Goal: Task Accomplishment & Management: Use online tool/utility

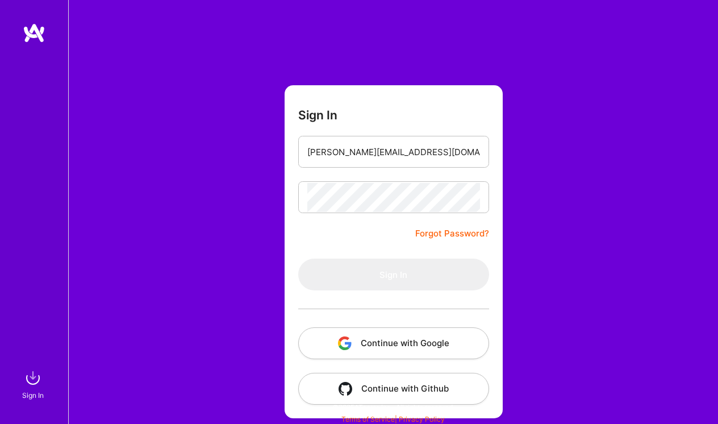
type input "daniel.froschmeier@ext.dazn.com"
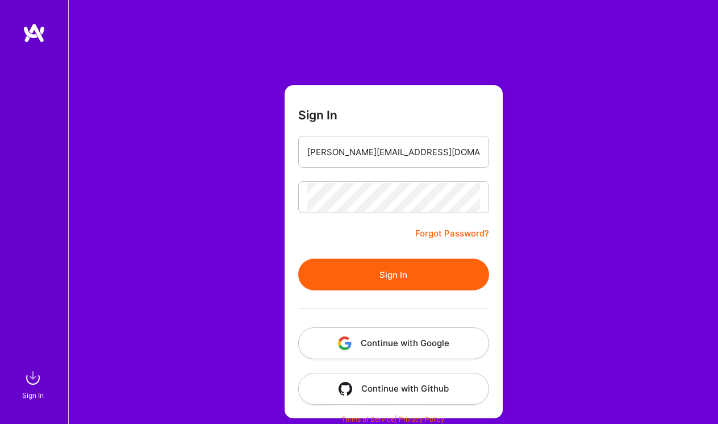
click at [391, 273] on button "Sign In" at bounding box center [393, 274] width 191 height 32
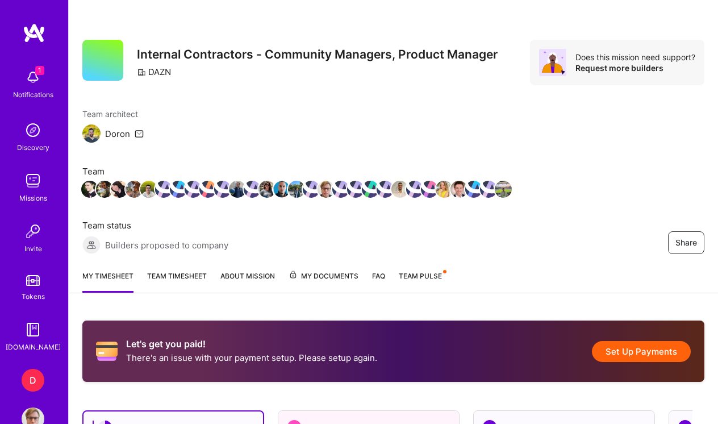
click at [383, 306] on div "Share Internal Contractors - Community Managers, Product Manager DAZN Does this…" at bounding box center [393, 363] width 650 height 727
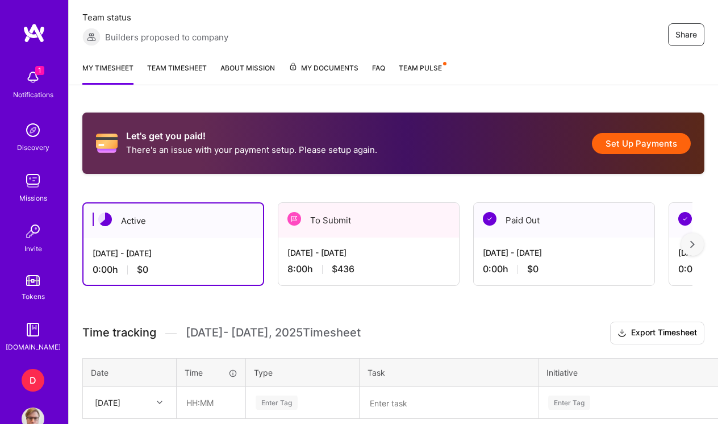
scroll to position [209, 0]
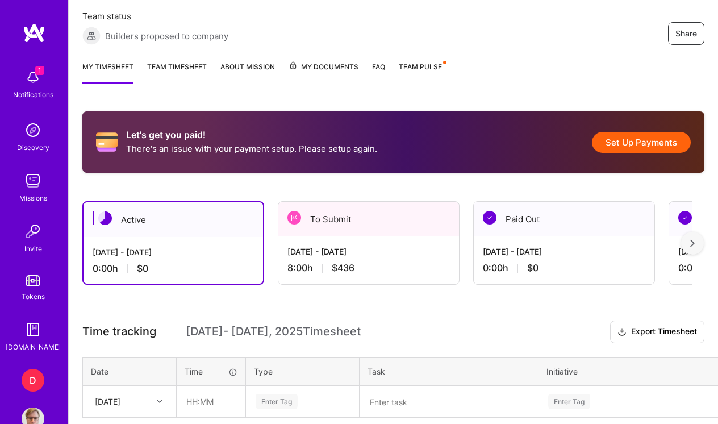
click at [437, 214] on div "To Submit" at bounding box center [368, 219] width 181 height 35
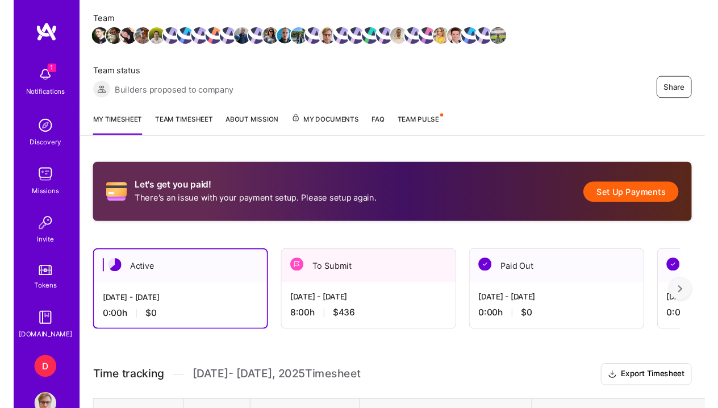
scroll to position [153, 0]
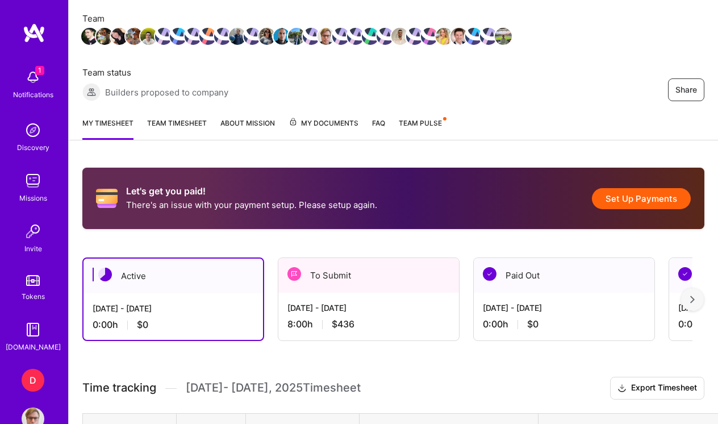
click at [416, 292] on div "To Submit" at bounding box center [368, 275] width 181 height 35
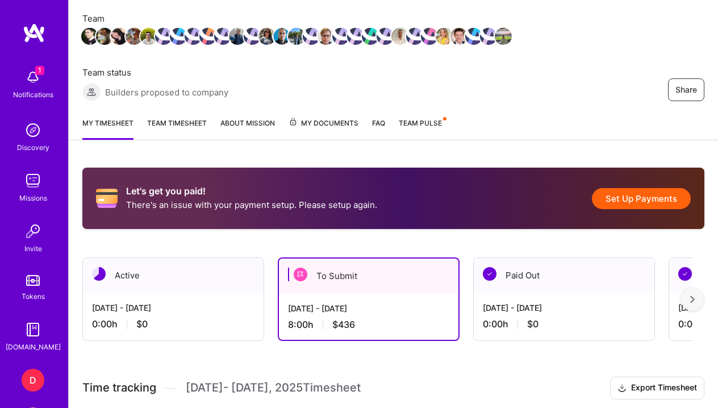
click at [641, 198] on button "Set Up Payments" at bounding box center [641, 198] width 99 height 21
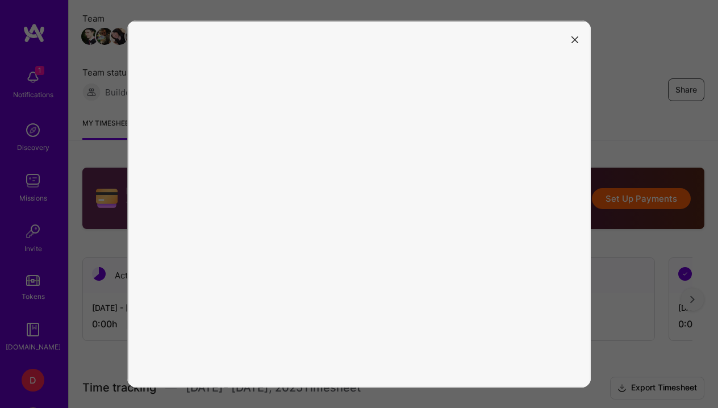
click at [578, 38] on icon "modal" at bounding box center [574, 39] width 7 height 7
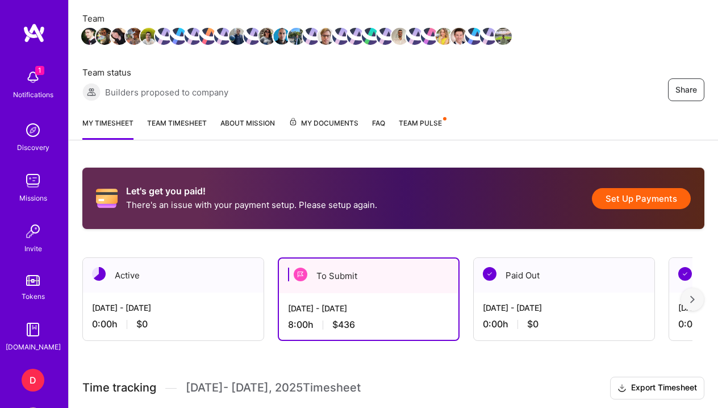
click at [338, 274] on div "To Submit" at bounding box center [368, 275] width 179 height 35
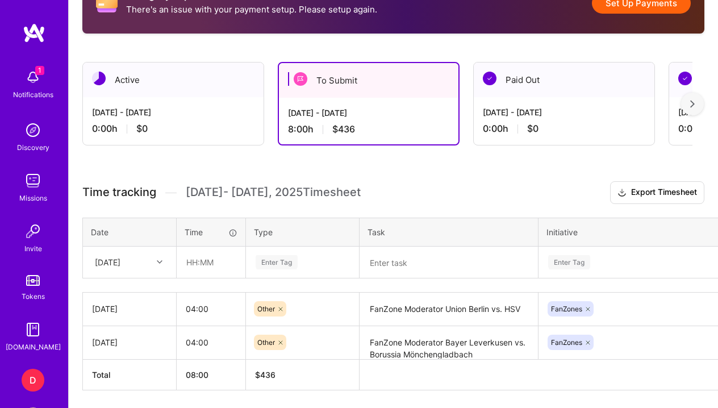
scroll to position [350, 0]
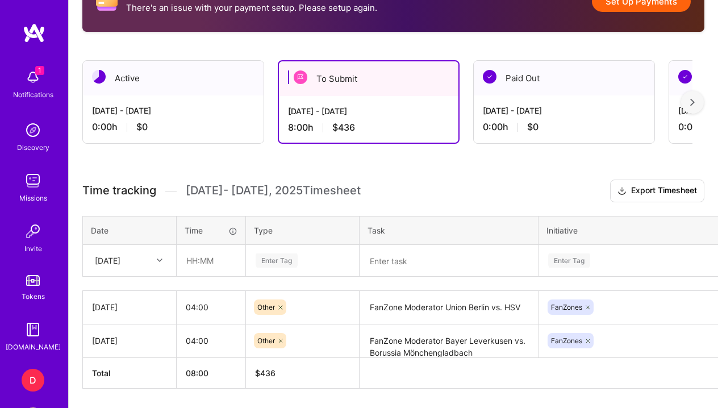
click at [300, 78] on img at bounding box center [301, 77] width 14 height 14
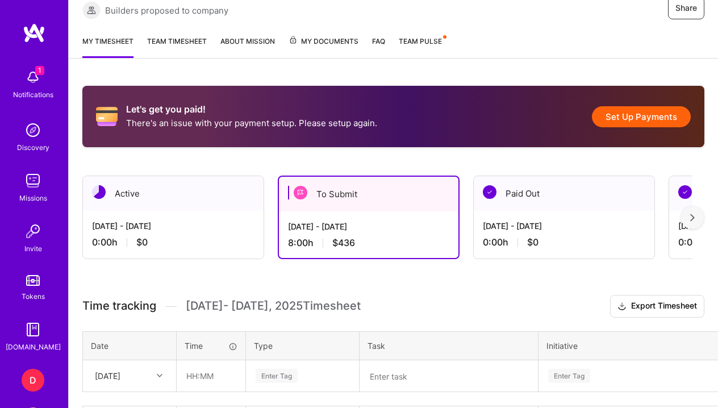
scroll to position [234, 0]
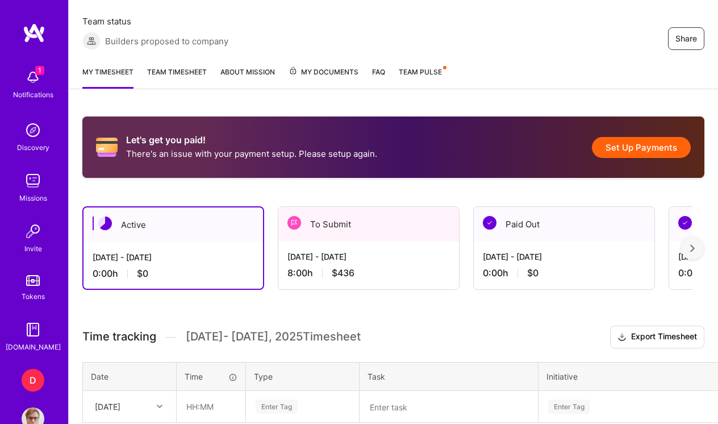
scroll to position [207, 0]
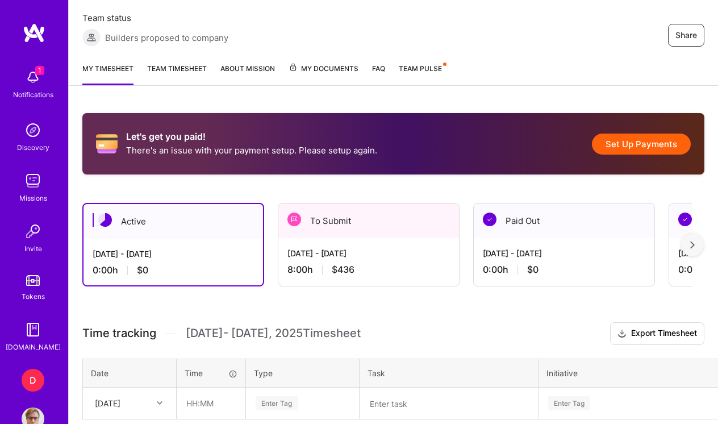
click at [365, 256] on div "[DATE] - [DATE]" at bounding box center [368, 253] width 162 height 12
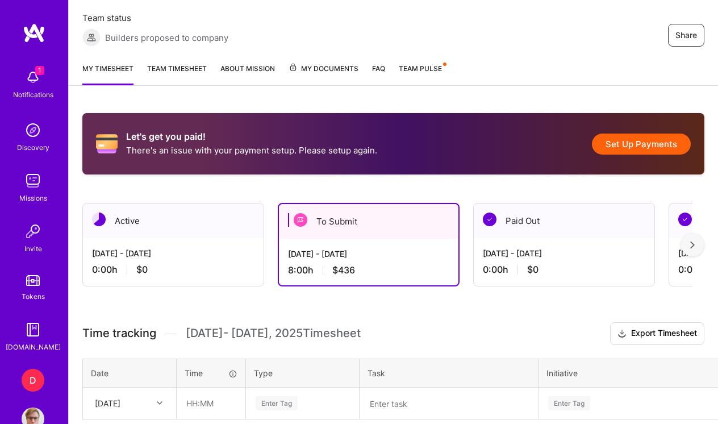
click at [4, 318] on div "1 Notifications Discovery Missions Invite Tokens A.Guide" at bounding box center [34, 208] width 68 height 289
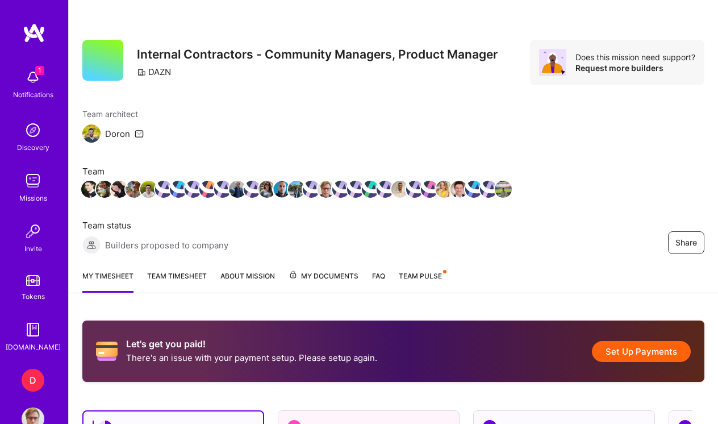
click at [394, 414] on div "To Submit" at bounding box center [368, 428] width 181 height 35
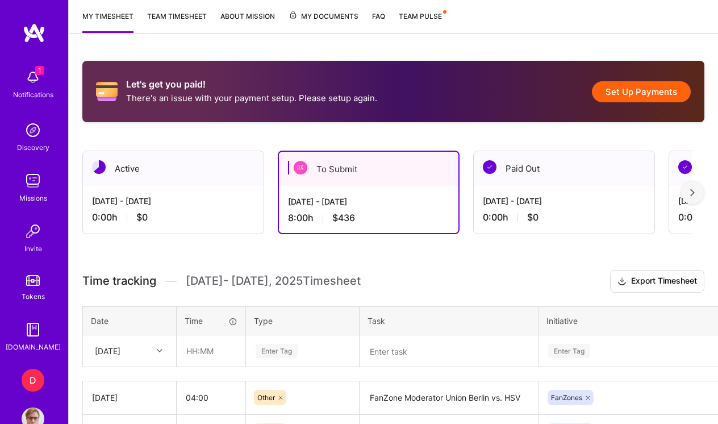
scroll to position [257, 0]
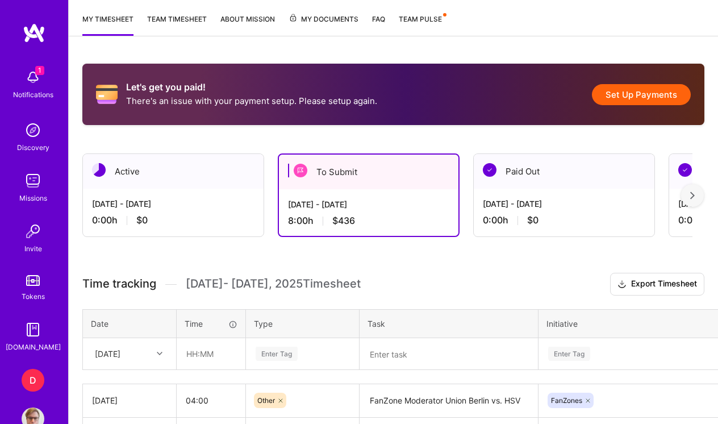
click at [330, 23] on span "My Documents" at bounding box center [324, 19] width 70 height 12
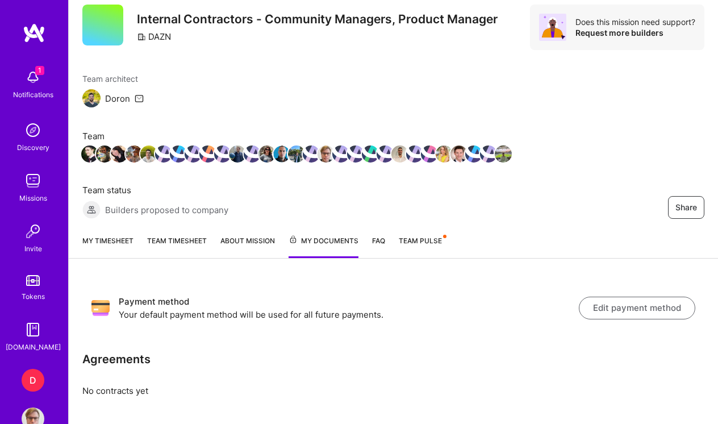
scroll to position [34, 0]
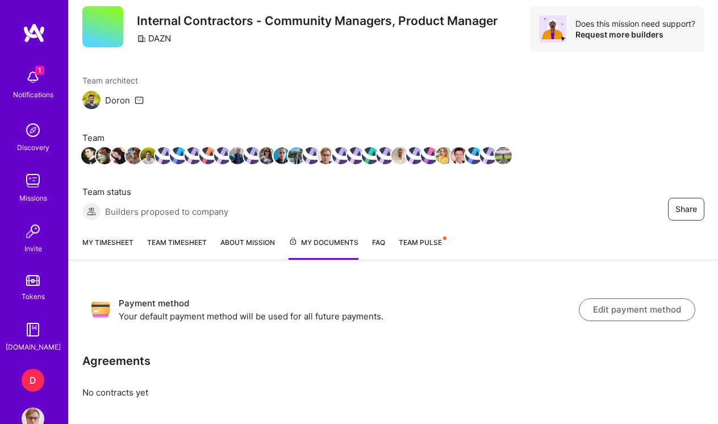
click at [114, 246] on link "My timesheet" at bounding box center [107, 247] width 51 height 23
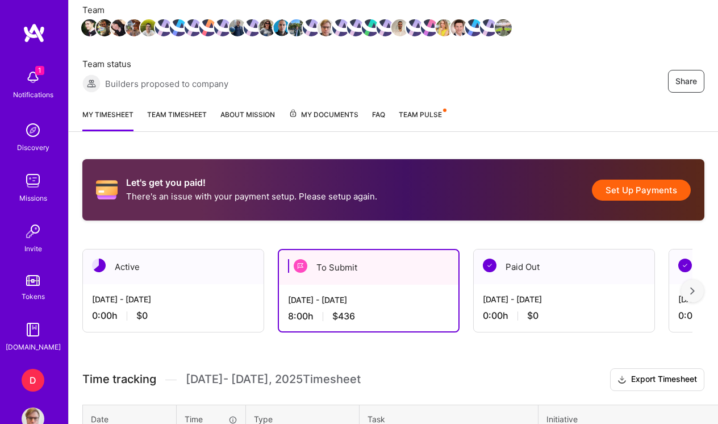
scroll to position [162, 0]
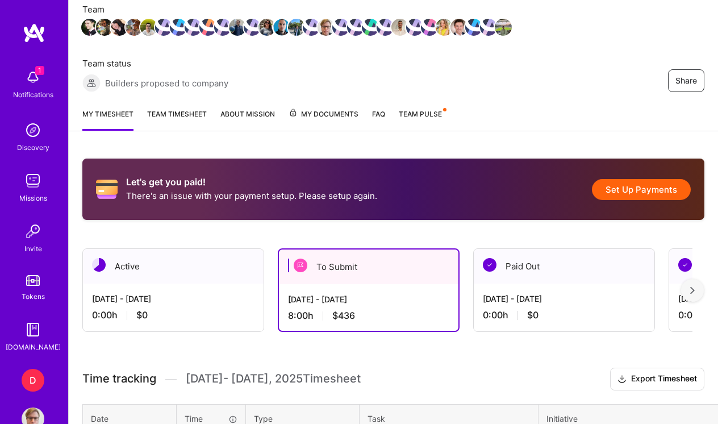
click at [188, 299] on div "[DATE] - [DATE]" at bounding box center [173, 299] width 162 height 12
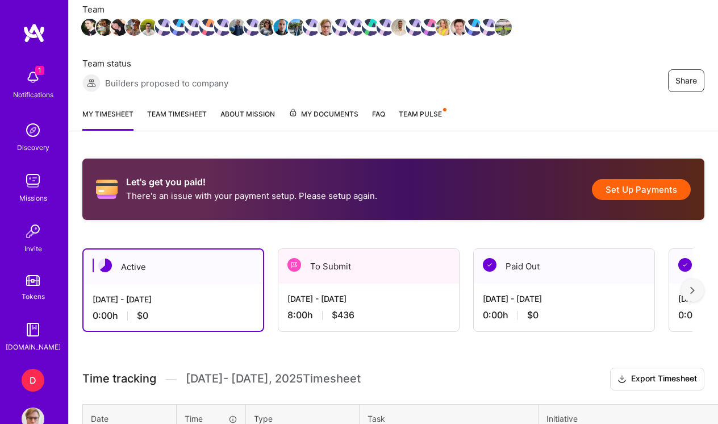
click at [388, 290] on div "[DATE] - [DATE] 8:00 h $436" at bounding box center [368, 306] width 181 height 47
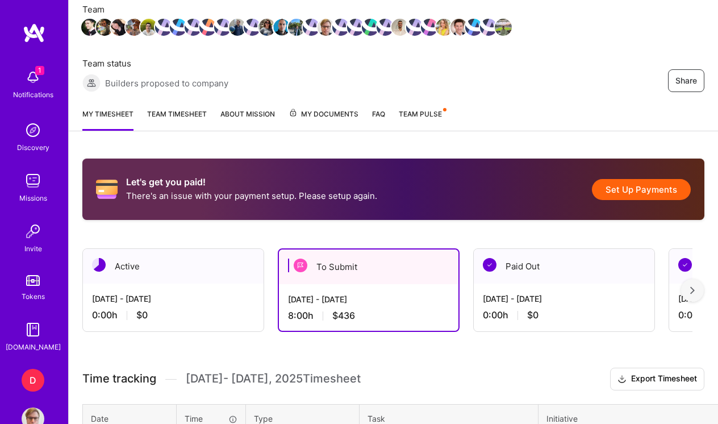
click at [445, 258] on div "To Submit" at bounding box center [368, 266] width 179 height 35
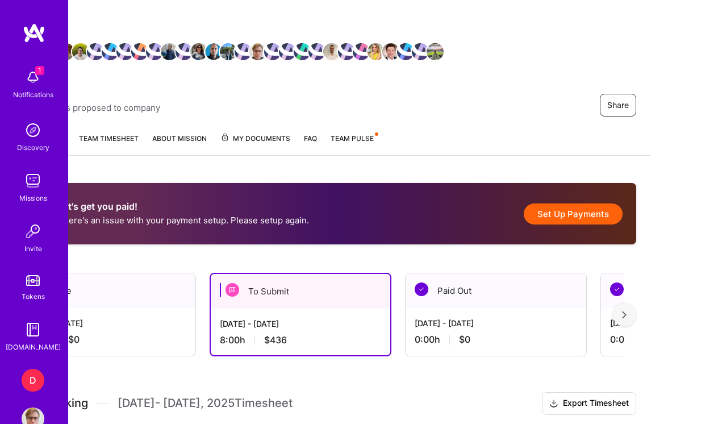
click at [38, 335] on img at bounding box center [33, 329] width 23 height 23
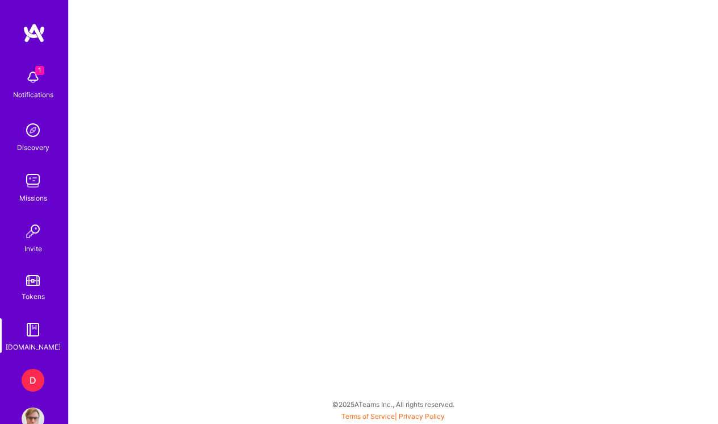
scroll to position [3, 0]
click at [35, 381] on div "D" at bounding box center [33, 380] width 23 height 23
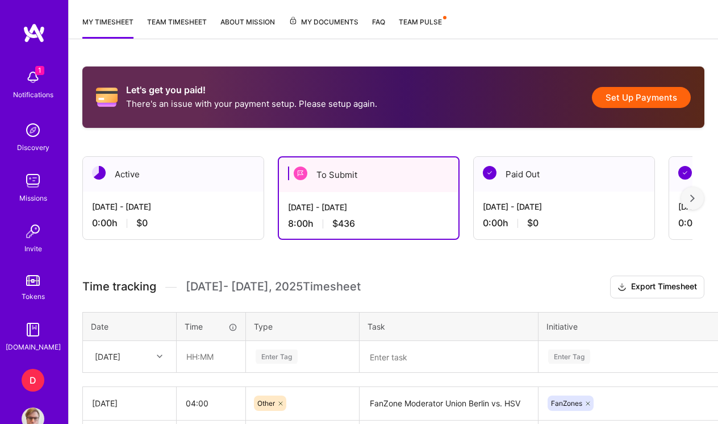
scroll to position [257, 0]
